Goal: Information Seeking & Learning: Learn about a topic

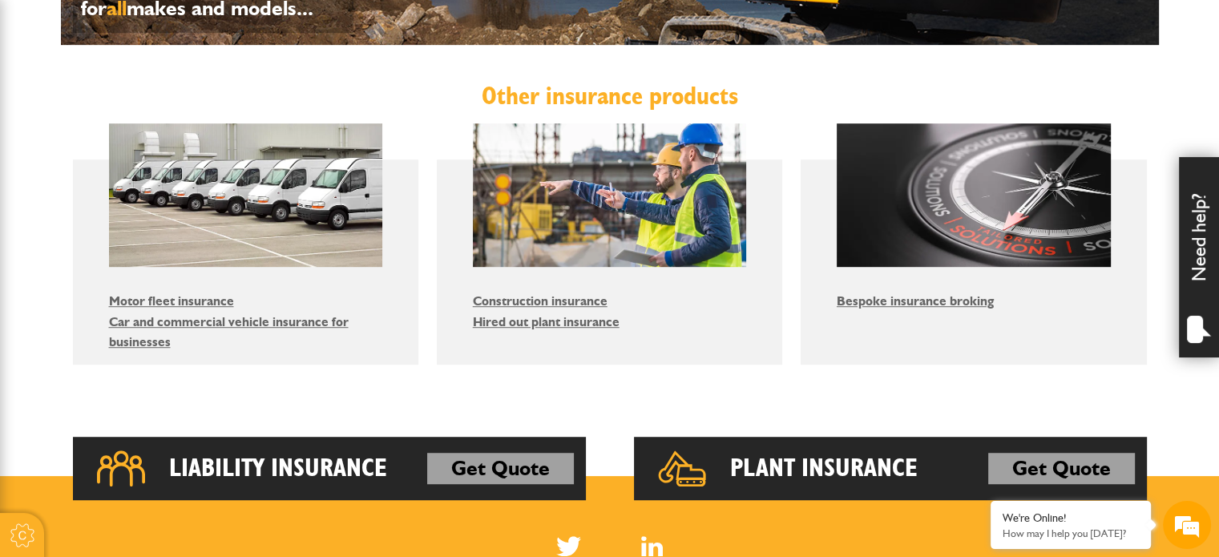
scroll to position [929, 0]
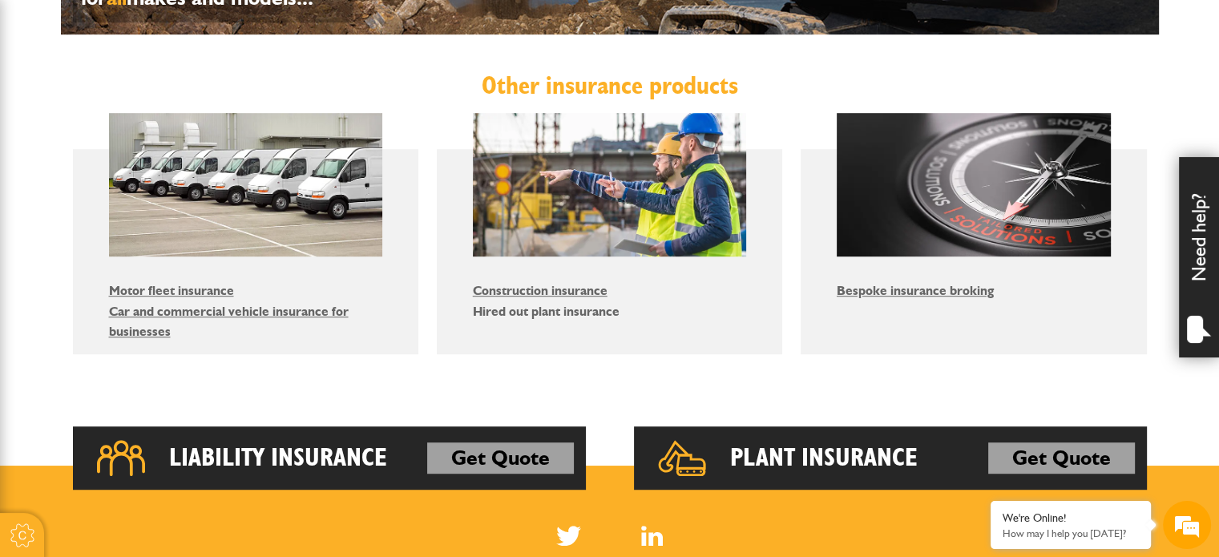
click at [549, 308] on link "Hired out plant insurance" at bounding box center [546, 311] width 147 height 15
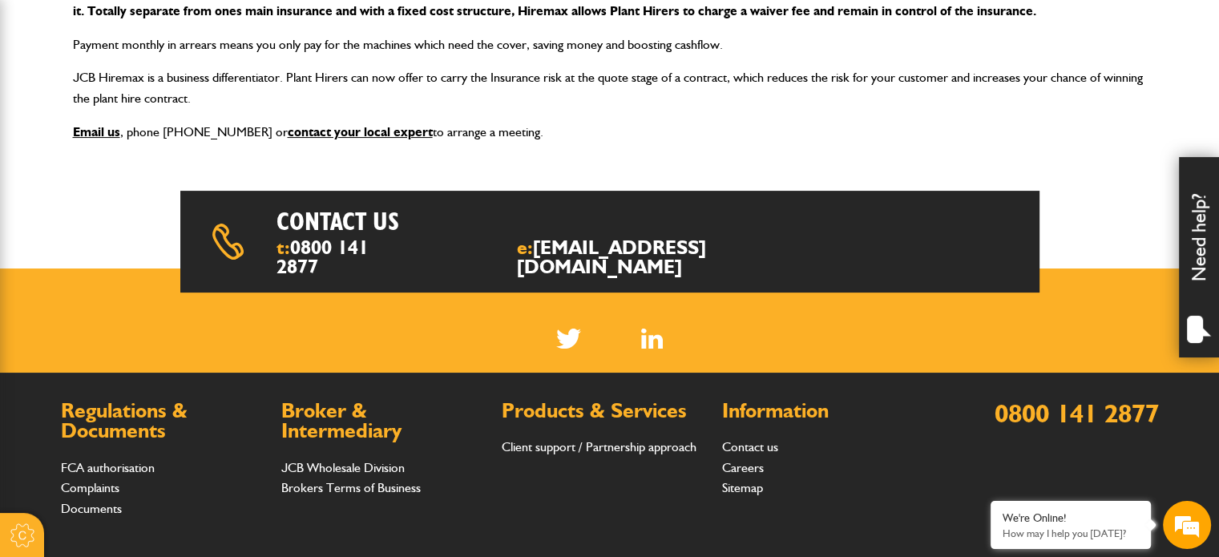
scroll to position [240, 0]
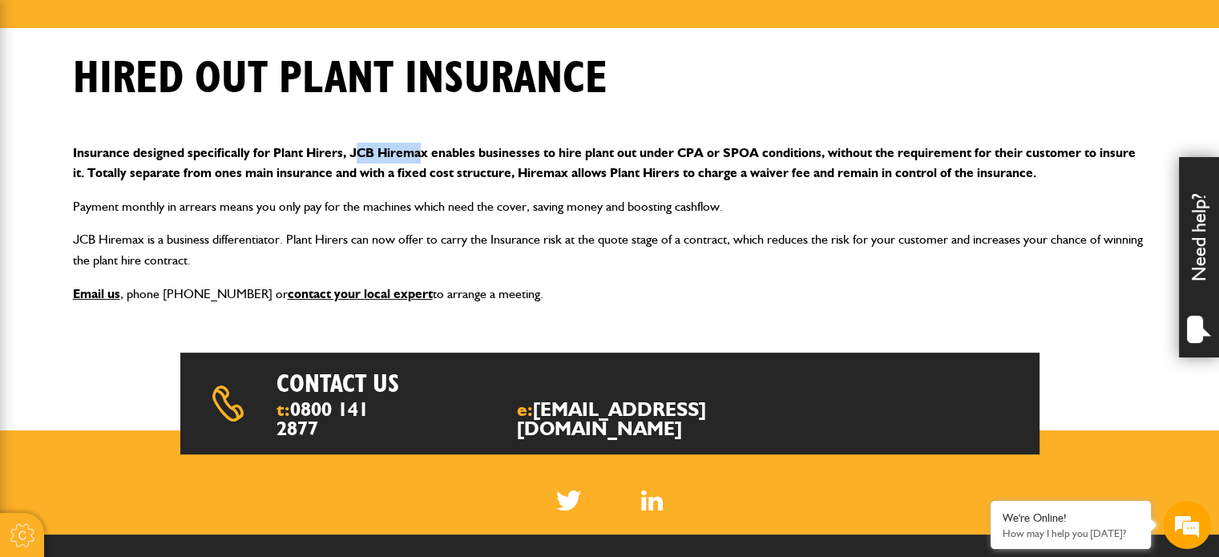
drag, startPoint x: 354, startPoint y: 149, endPoint x: 417, endPoint y: 152, distance: 63.4
click at [417, 152] on p "Insurance designed specifically for Plant Hirers, JCB Hiremax enables businesse…" at bounding box center [610, 163] width 1074 height 41
click at [385, 157] on p "Insurance designed specifically for Plant Hirers, JCB Hiremax enables businesse…" at bounding box center [610, 163] width 1074 height 41
drag, startPoint x: 349, startPoint y: 153, endPoint x: 428, endPoint y: 153, distance: 78.5
click at [428, 153] on p "Insurance designed specifically for Plant Hirers, JCB Hiremax enables businesse…" at bounding box center [610, 163] width 1074 height 41
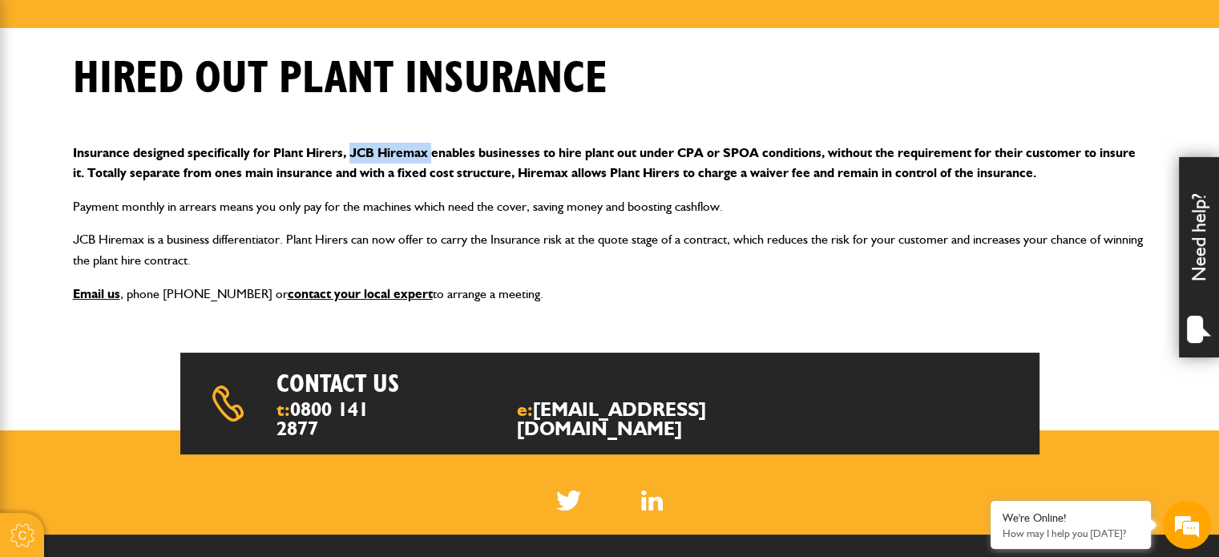
copy p "JCB Hiremax"
